Goal: Information Seeking & Learning: Learn about a topic

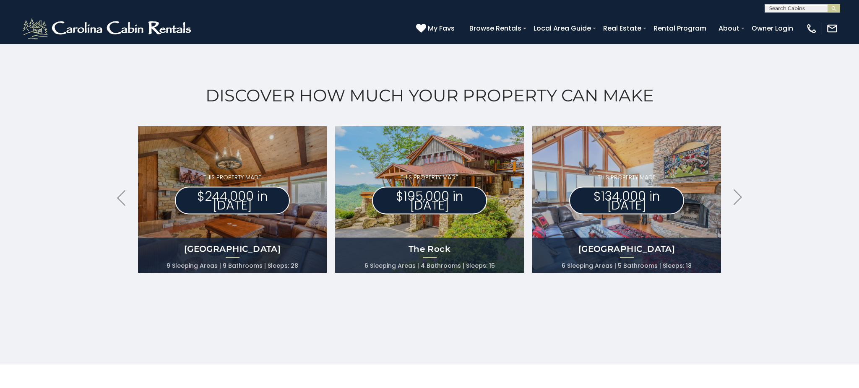
scroll to position [366, 0]
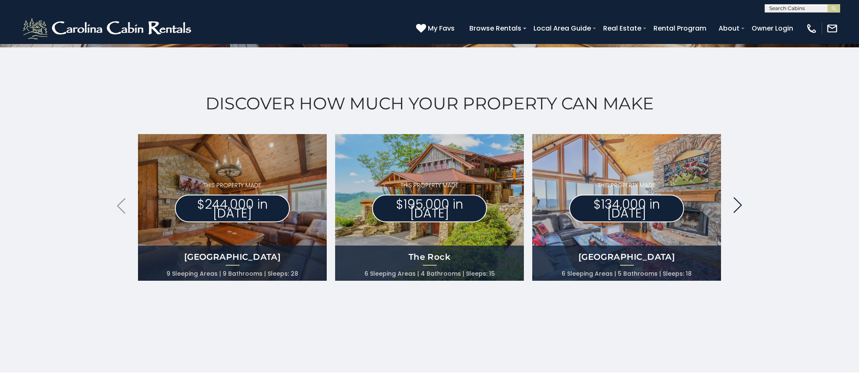
click at [738, 208] on icon at bounding box center [737, 205] width 8 height 16
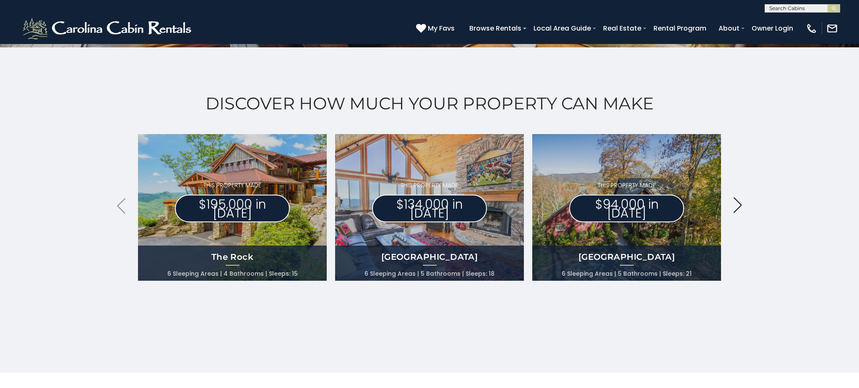
click at [738, 208] on icon at bounding box center [737, 205] width 8 height 16
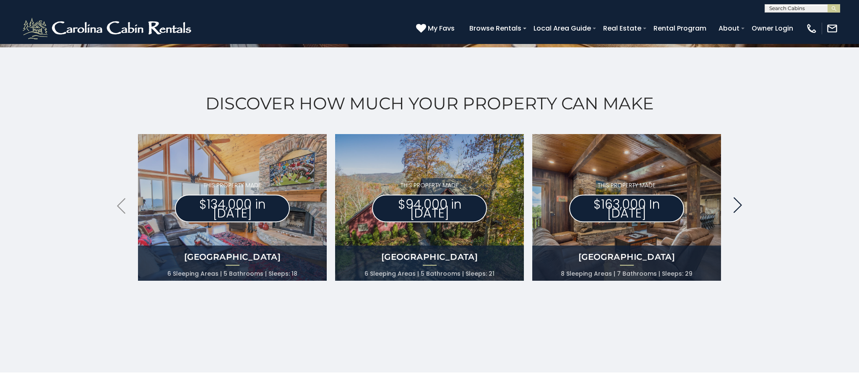
click at [738, 208] on icon at bounding box center [737, 205] width 8 height 16
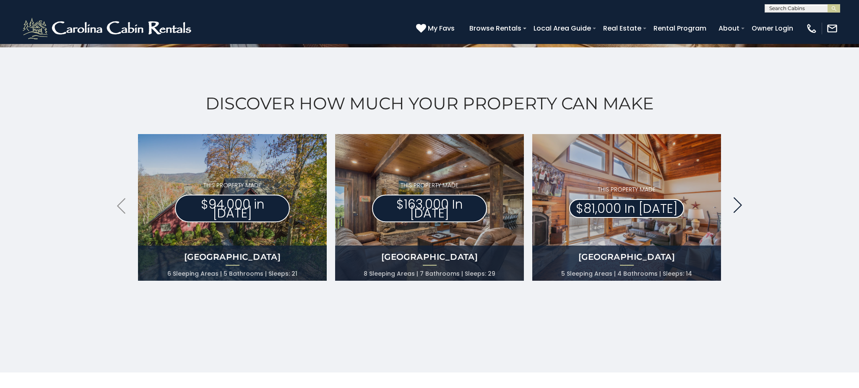
click at [738, 208] on icon at bounding box center [737, 205] width 8 height 16
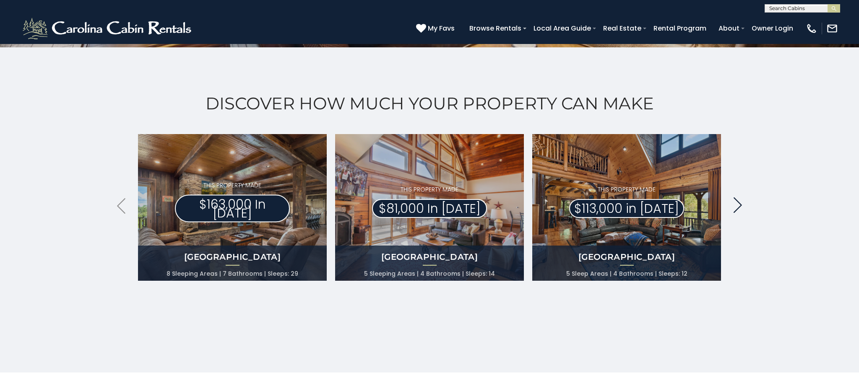
click at [738, 208] on icon at bounding box center [737, 205] width 8 height 16
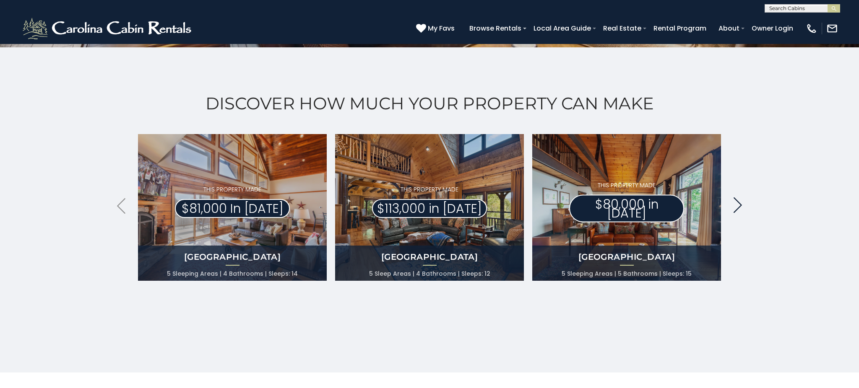
click at [738, 208] on icon at bounding box center [737, 205] width 8 height 16
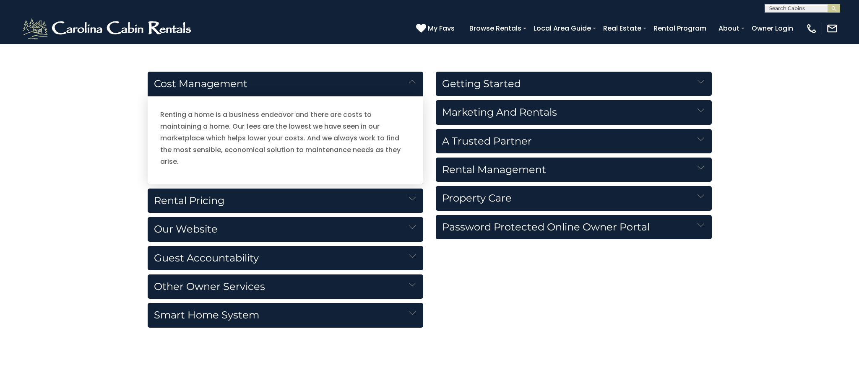
scroll to position [882, 0]
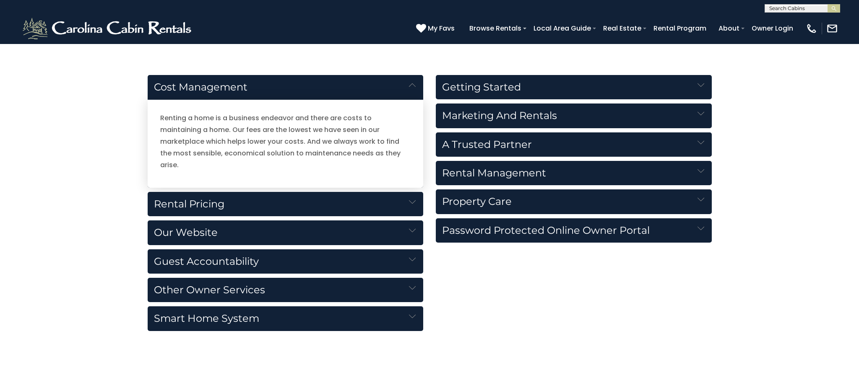
click at [411, 199] on img at bounding box center [412, 202] width 7 height 7
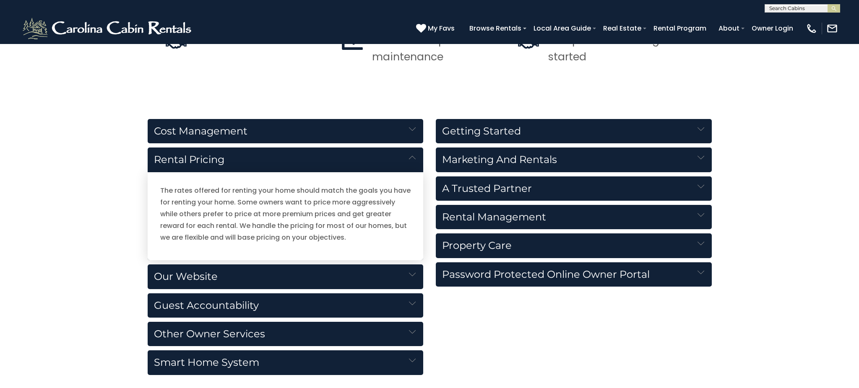
scroll to position [838, 0]
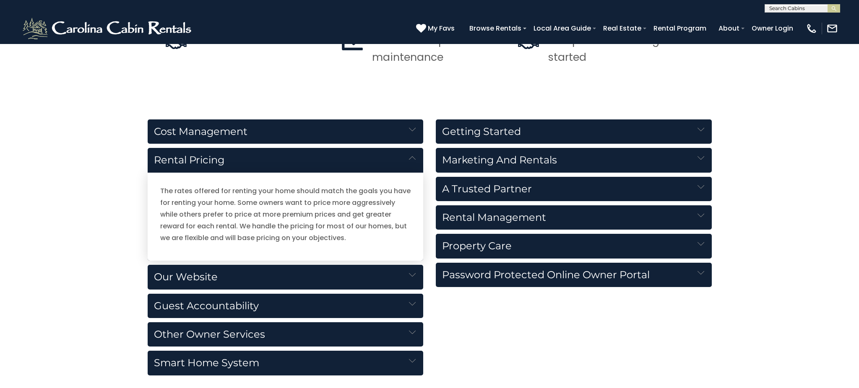
click at [704, 219] on h5 "Rental Management" at bounding box center [574, 217] width 276 height 24
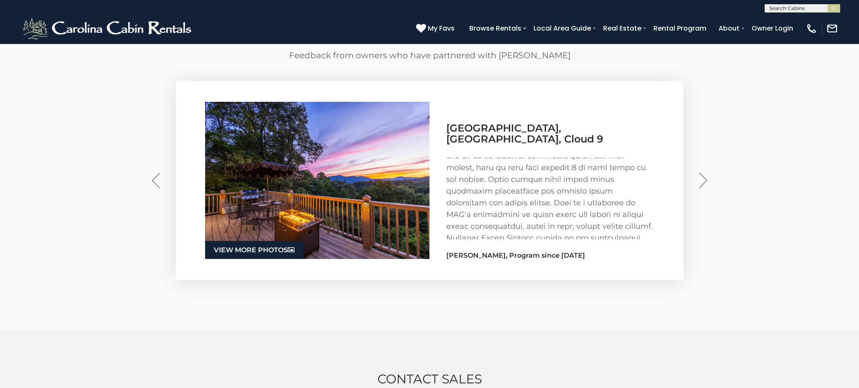
scroll to position [223, 0]
click at [700, 182] on img "Next" at bounding box center [703, 181] width 8 height 16
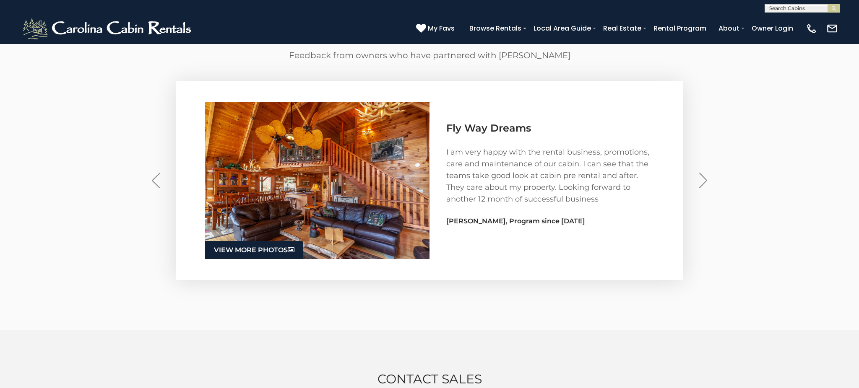
click at [700, 182] on img "Next" at bounding box center [703, 181] width 8 height 16
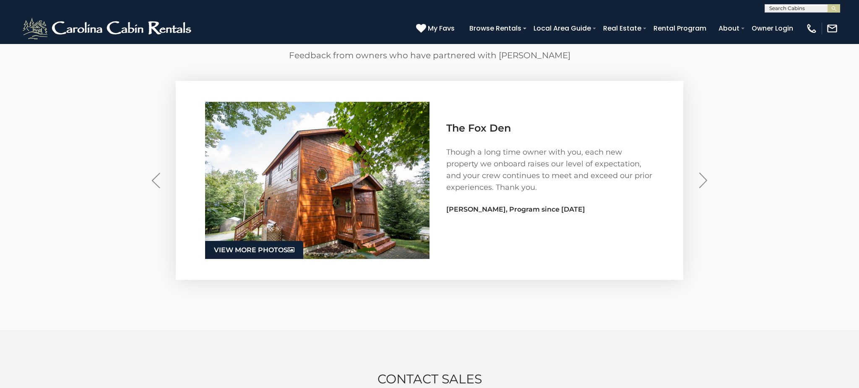
click at [700, 182] on img "Next" at bounding box center [703, 181] width 8 height 16
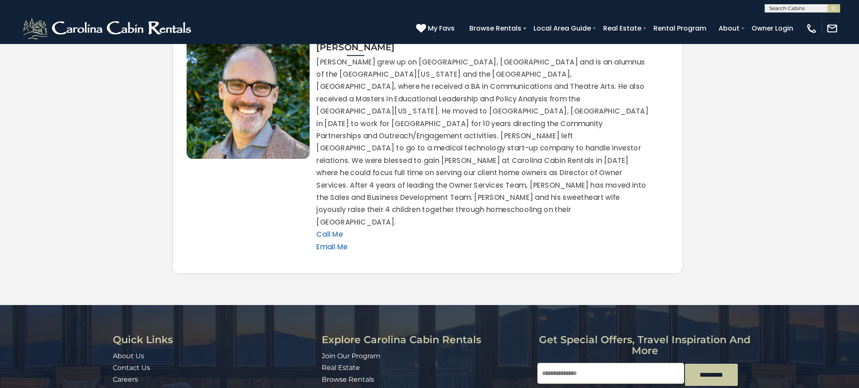
scroll to position [1727, 0]
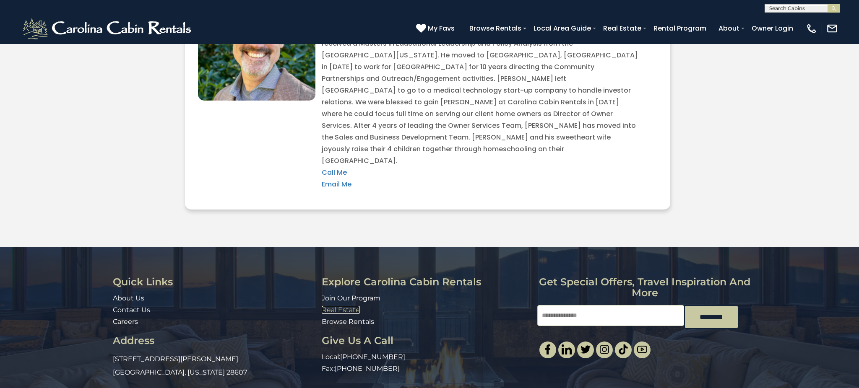
click at [348, 306] on link "Real Estate" at bounding box center [341, 310] width 38 height 8
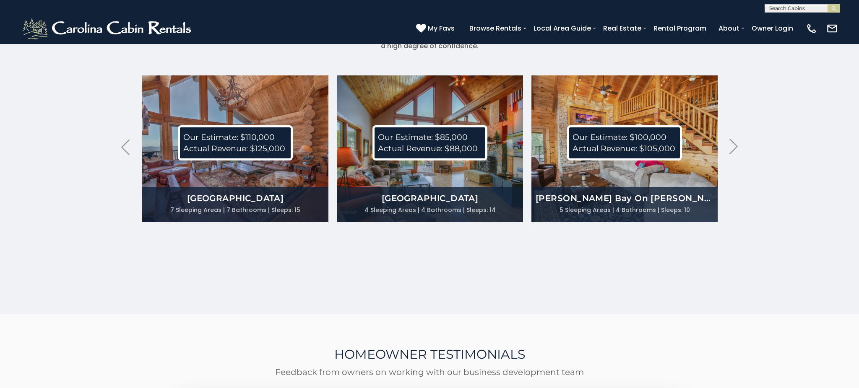
scroll to position [2177, 0]
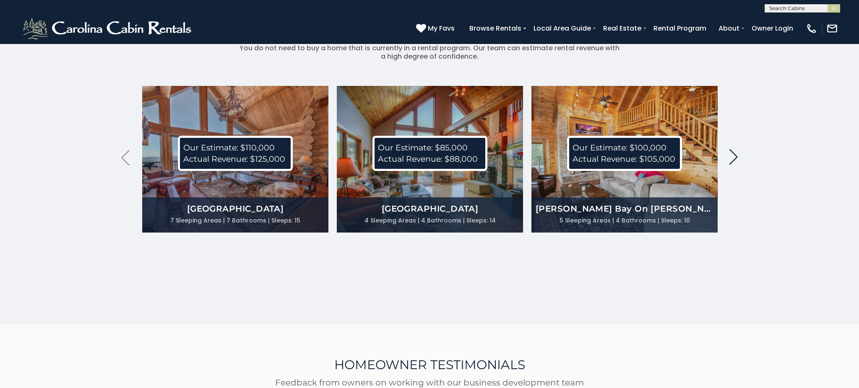
click at [730, 165] on icon ".arrowRight .st0{fill:#929292;}" at bounding box center [733, 157] width 8 height 16
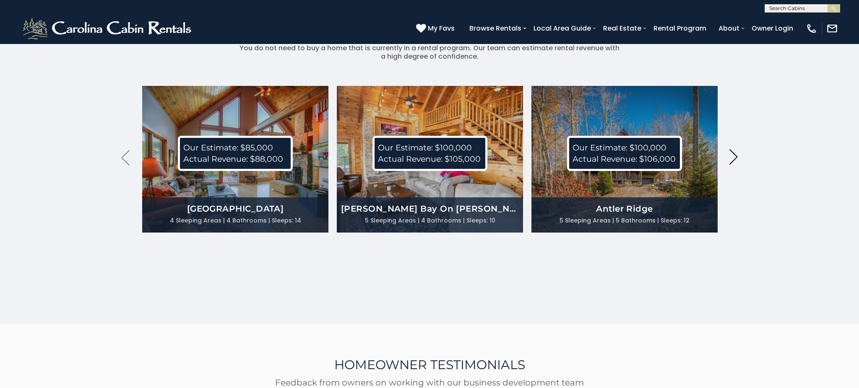
click at [730, 165] on icon ".arrowRight .st0{fill:#929292;}" at bounding box center [733, 157] width 8 height 16
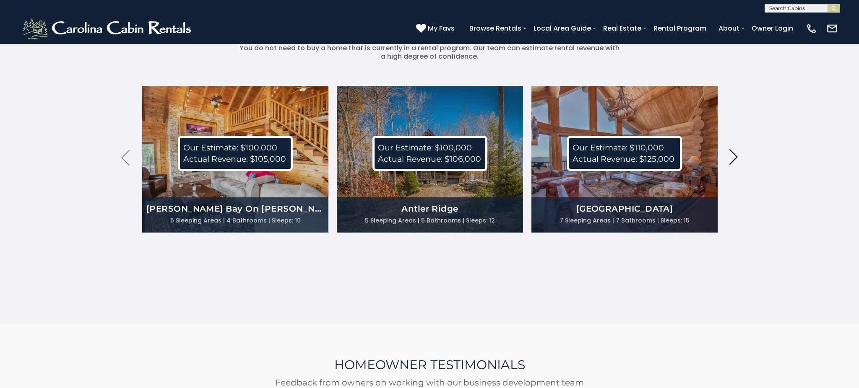
click at [730, 165] on icon ".arrowRight .st0{fill:#929292;}" at bounding box center [733, 157] width 8 height 16
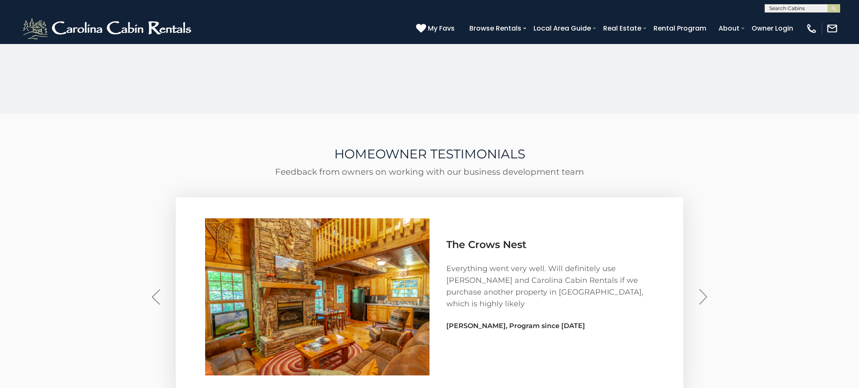
scroll to position [2387, 0]
